Goal: Task Accomplishment & Management: Manage account settings

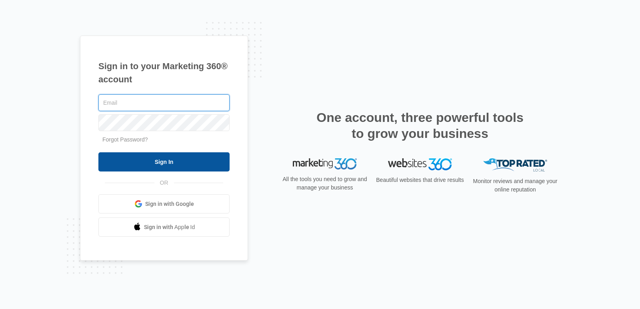
type input "[EMAIL_ADDRESS][DOMAIN_NAME]"
click at [198, 163] on input "Sign In" at bounding box center [163, 161] width 131 height 19
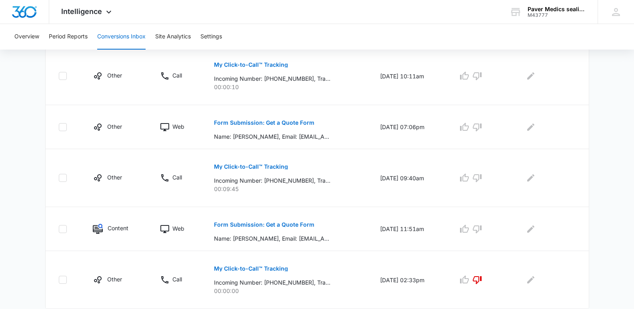
scroll to position [519, 0]
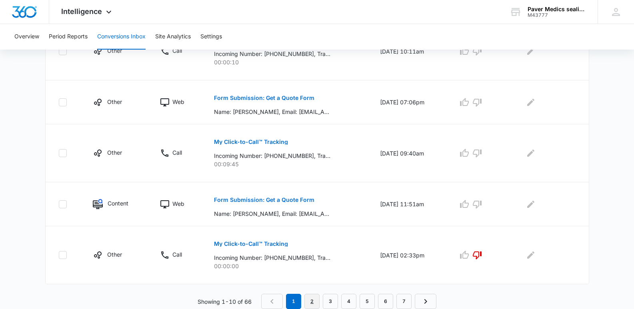
click at [308, 298] on link "2" at bounding box center [311, 301] width 15 height 15
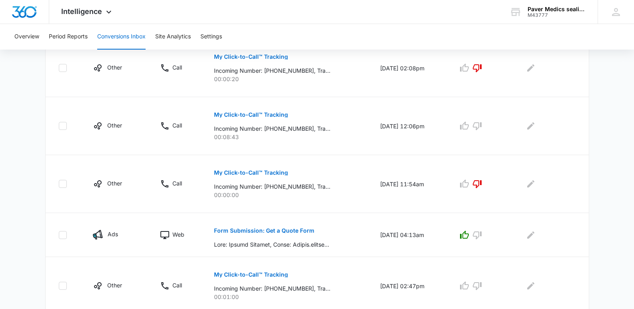
scroll to position [533, 0]
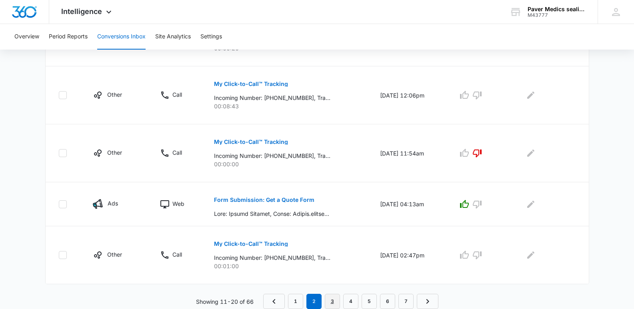
click at [332, 302] on link "3" at bounding box center [332, 301] width 15 height 15
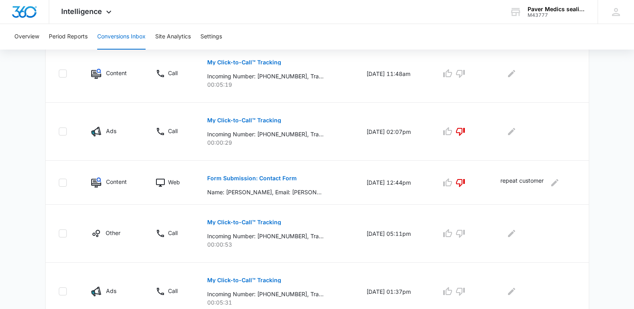
scroll to position [519, 0]
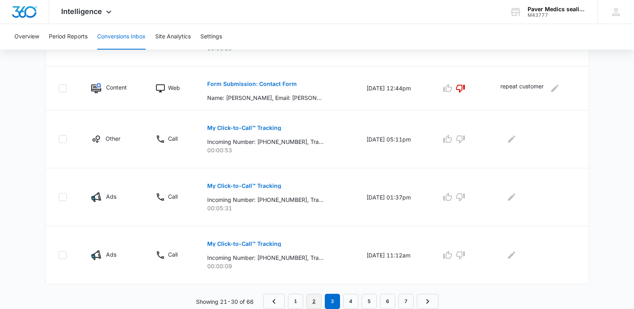
click at [314, 299] on link "2" at bounding box center [313, 301] width 15 height 15
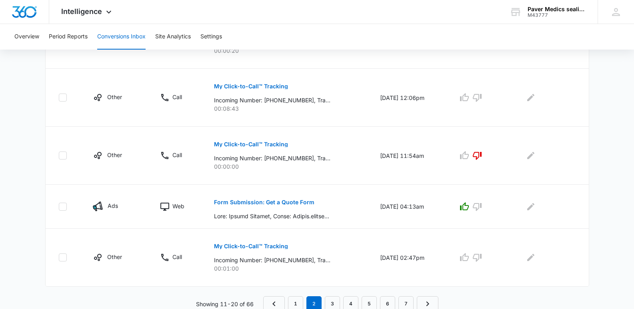
scroll to position [533, 0]
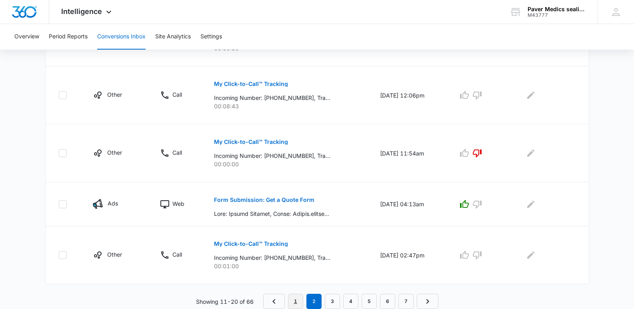
click at [292, 299] on link "1" at bounding box center [295, 301] width 15 height 15
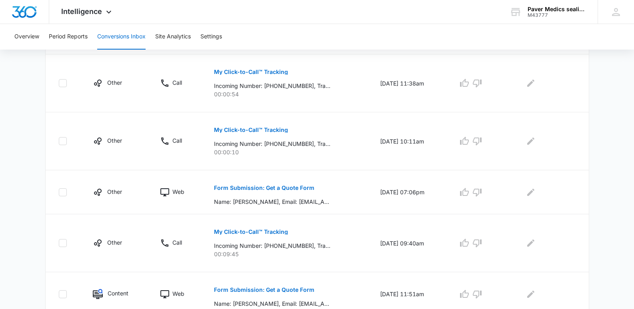
scroll to position [430, 0]
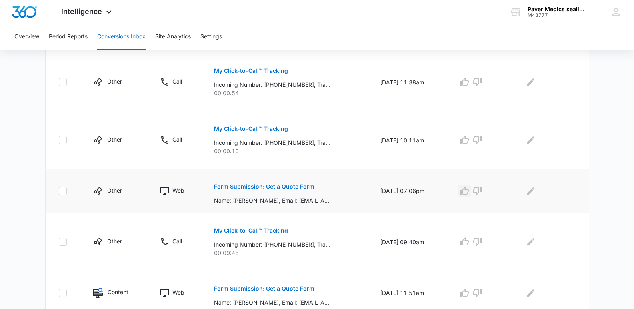
click at [468, 194] on icon "button" at bounding box center [464, 191] width 9 height 8
click at [221, 186] on p "Form Submission: Get a Quote Form" at bounding box center [264, 187] width 100 height 6
